Goal: Task Accomplishment & Management: Use online tool/utility

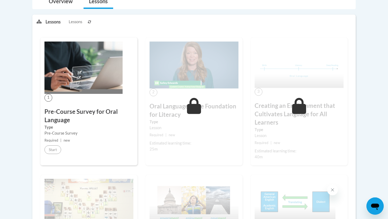
scroll to position [163, 0]
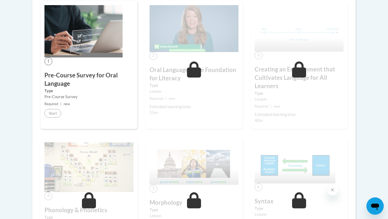
click at [219, 77] on h3 "Oral Language is the Foundation for Literacy" at bounding box center [194, 74] width 89 height 17
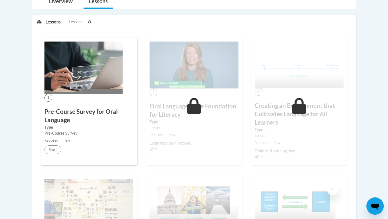
scroll to position [18, 0]
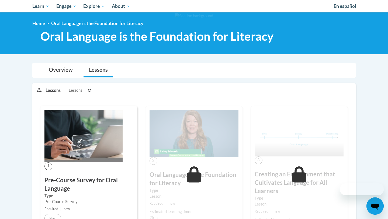
scroll to position [18, 0]
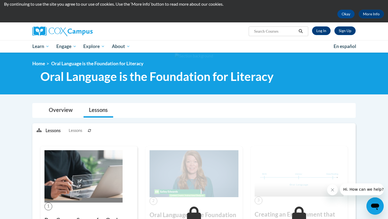
click at [333, 34] on div "Sign Up Log In" at bounding box center [332, 30] width 47 height 9
click at [327, 32] on link "Log In" at bounding box center [321, 30] width 19 height 9
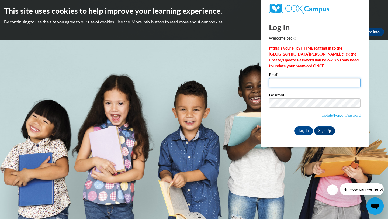
type input "vanalstineabigail@gmail.com"
click at [311, 125] on div "Email vanalstineabigail@gmail.com Password Update/Forgot Password Log In Sign U…" at bounding box center [315, 104] width 92 height 62
click at [311, 127] on input "Log In" at bounding box center [304, 131] width 19 height 9
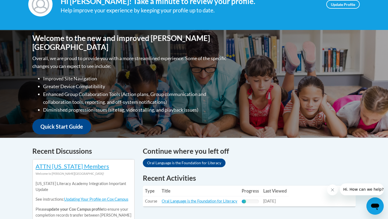
scroll to position [150, 0]
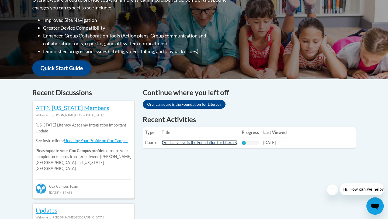
click at [226, 143] on link "Oral Language is the Foundation for Literacy" at bounding box center [200, 142] width 76 height 5
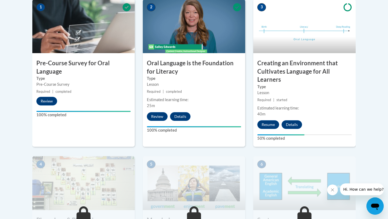
scroll to position [183, 0]
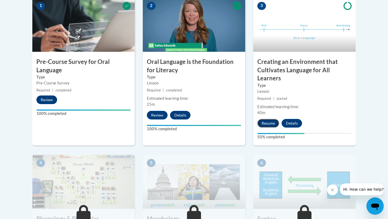
click at [271, 124] on button "Resume" at bounding box center [269, 123] width 22 height 9
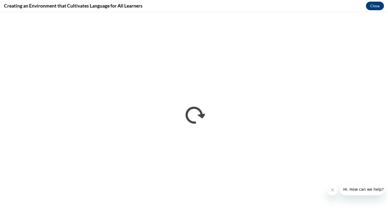
scroll to position [0, 0]
